Goal: Information Seeking & Learning: Learn about a topic

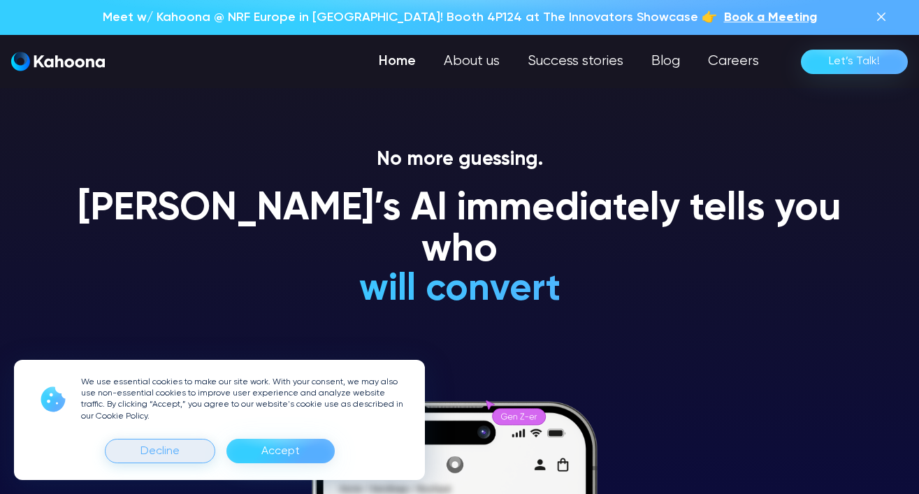
click at [189, 458] on div "Decline" at bounding box center [160, 451] width 110 height 24
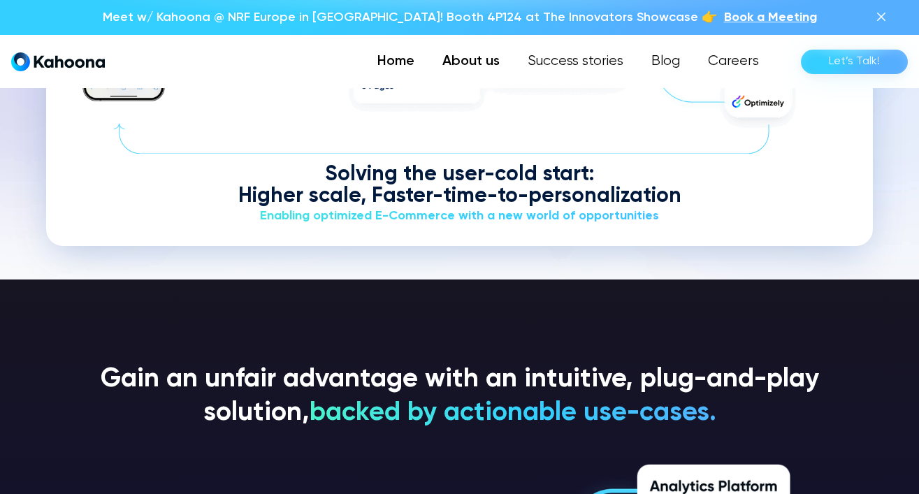
scroll to position [1845, 0]
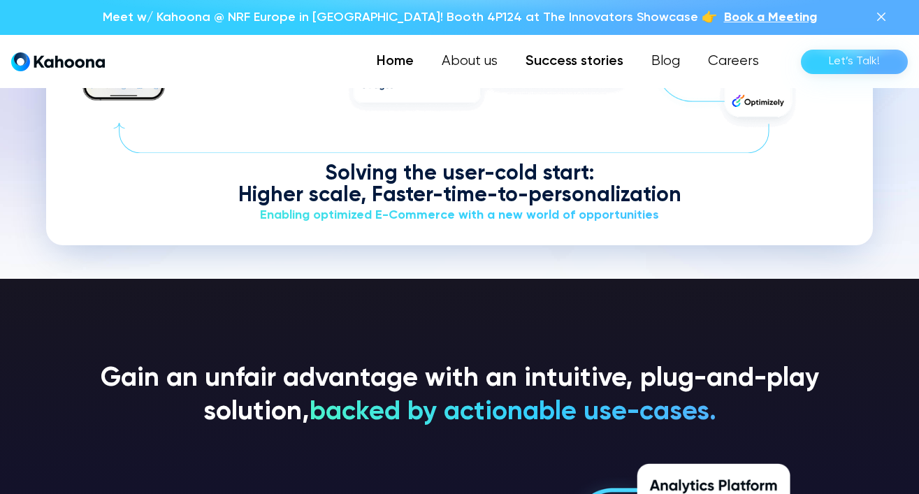
click at [562, 65] on link "Success stories" at bounding box center [575, 62] width 126 height 28
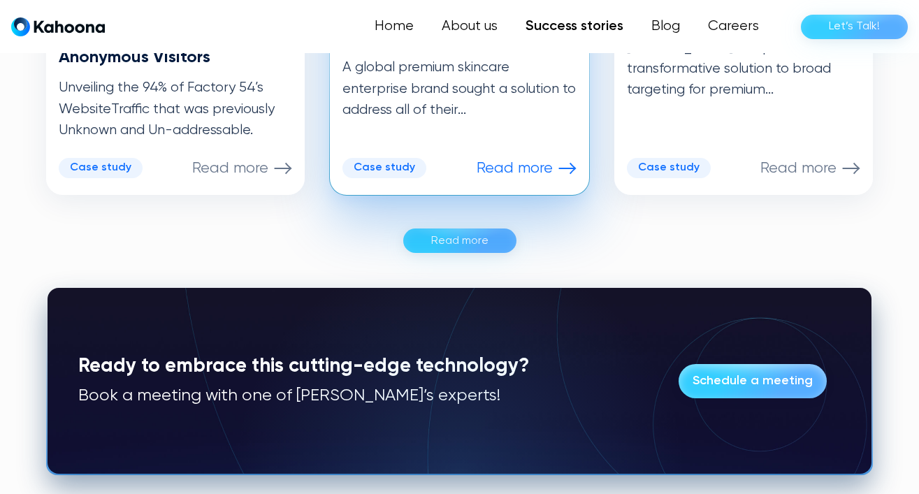
scroll to position [1040, 0]
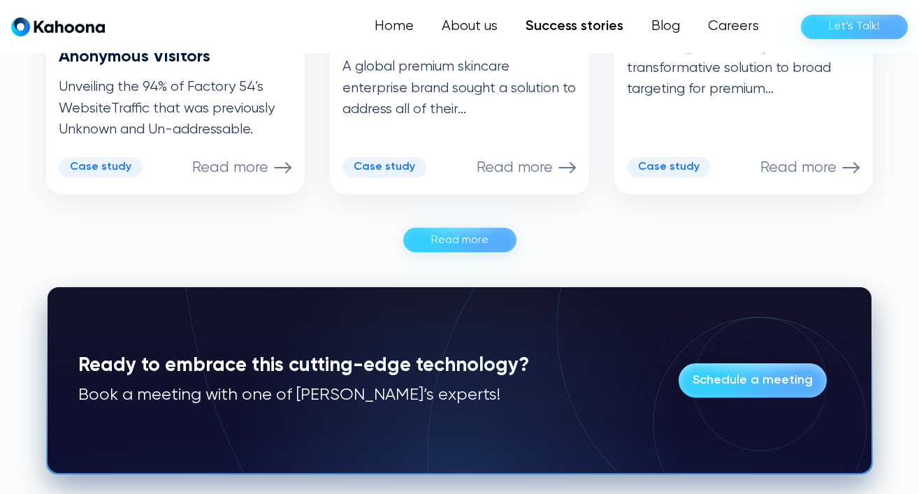
click at [448, 229] on div "Read more" at bounding box center [459, 240] width 57 height 22
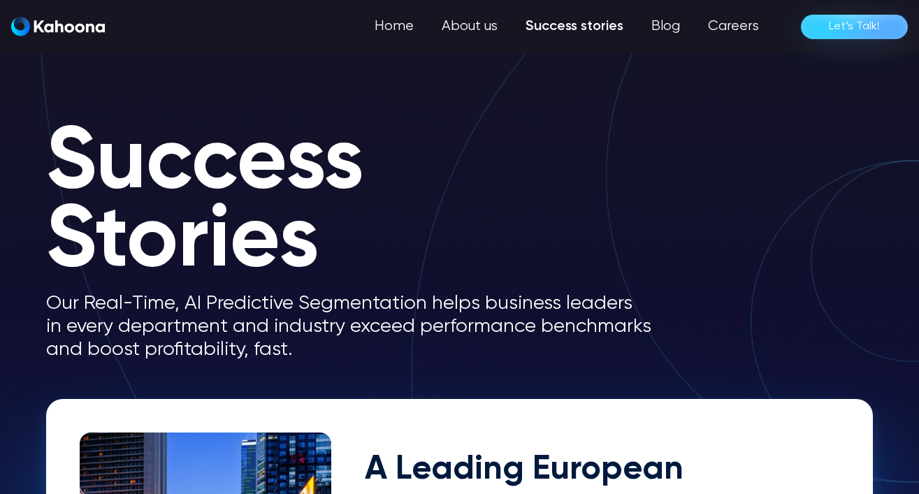
scroll to position [0, 0]
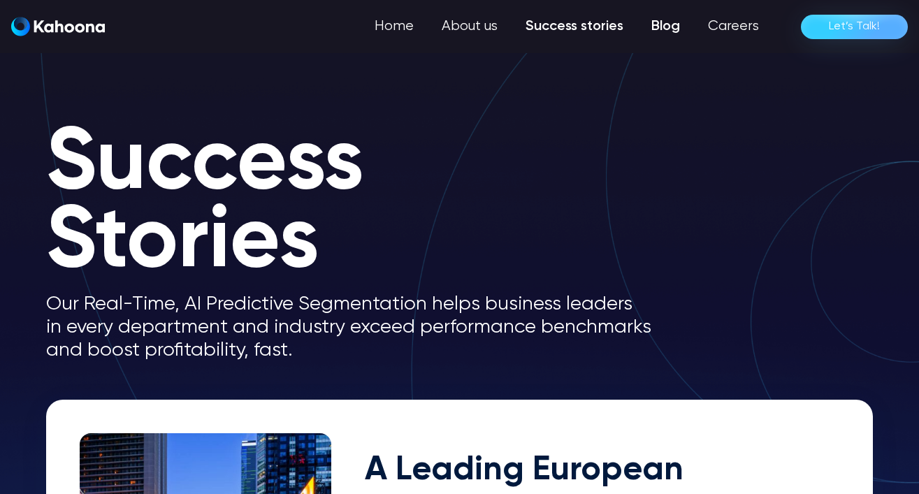
click at [676, 33] on link "Blog" at bounding box center [665, 27] width 57 height 28
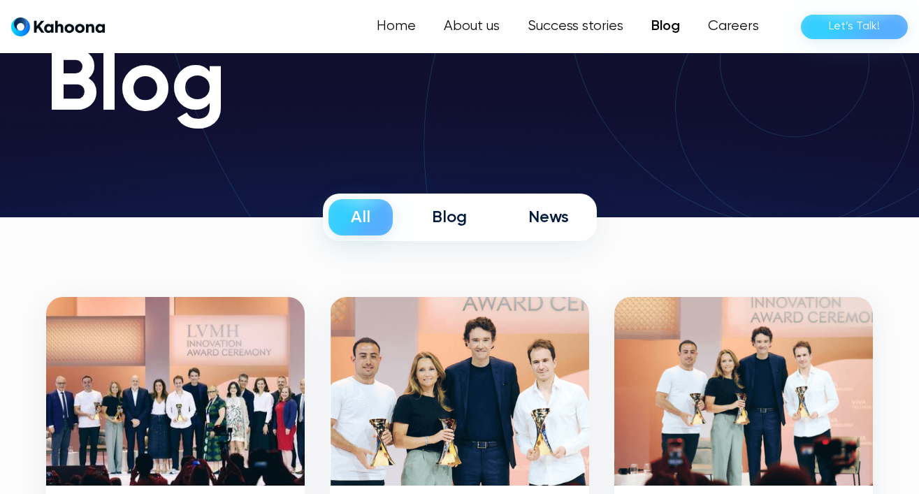
scroll to position [101, 0]
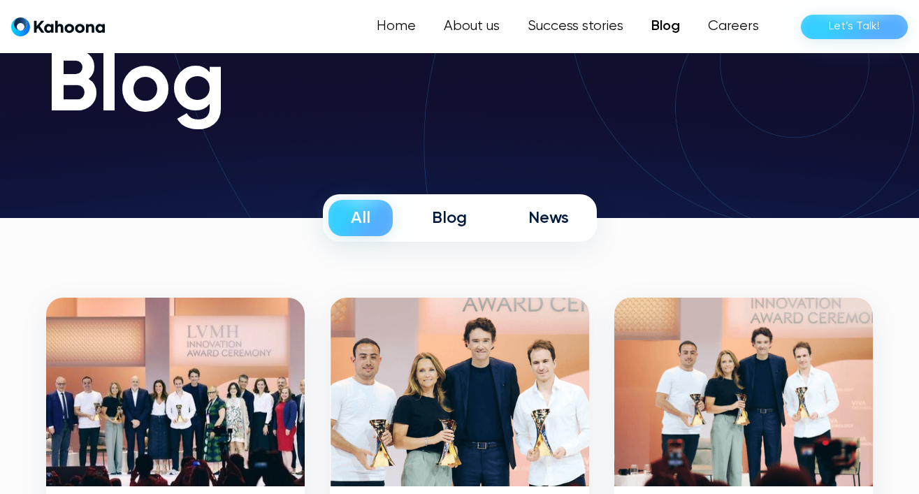
click at [532, 221] on div "News" at bounding box center [548, 218] width 41 height 21
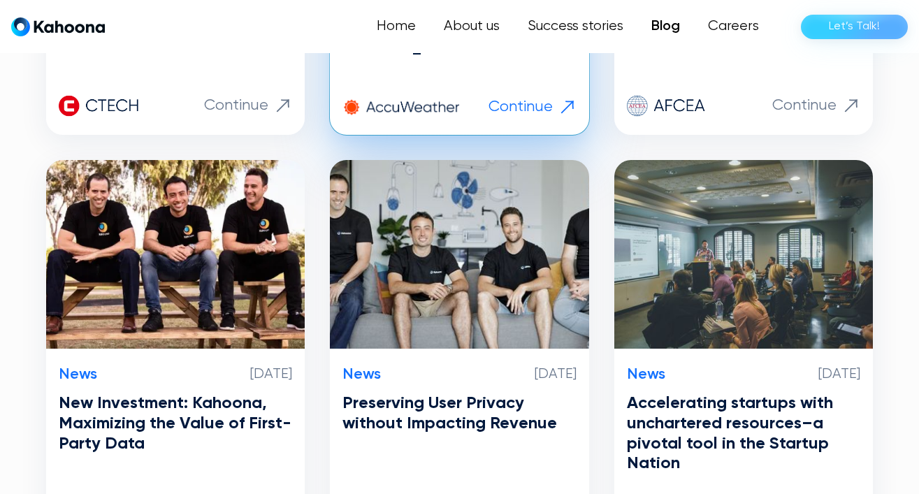
scroll to position [1073, 0]
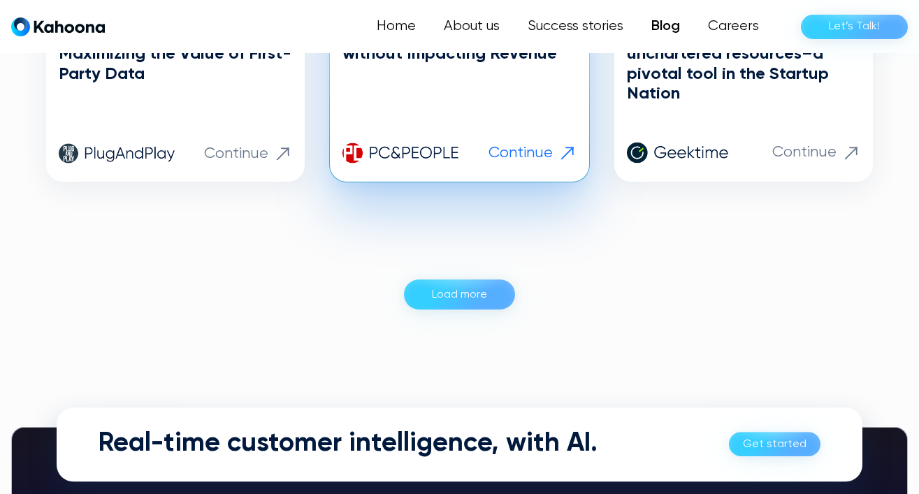
click at [472, 296] on div "Load more" at bounding box center [459, 295] width 55 height 22
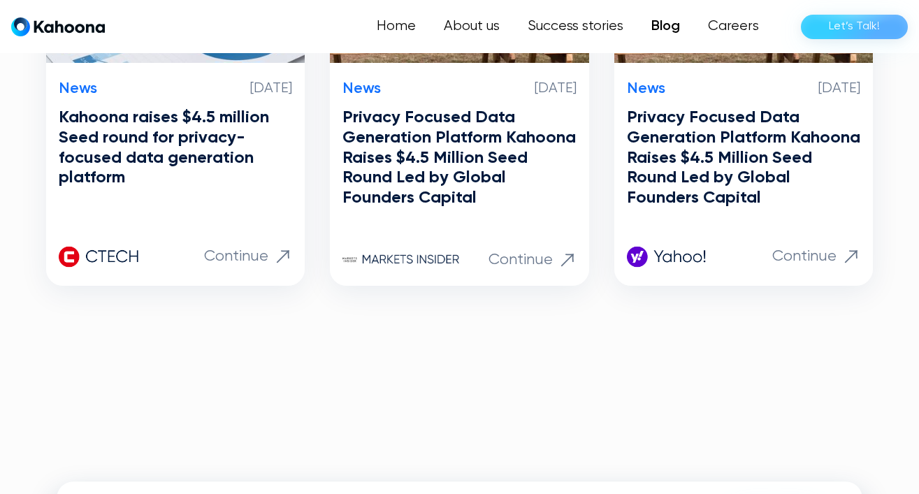
scroll to position [1835, 0]
